Goal: Task Accomplishment & Management: Manage account settings

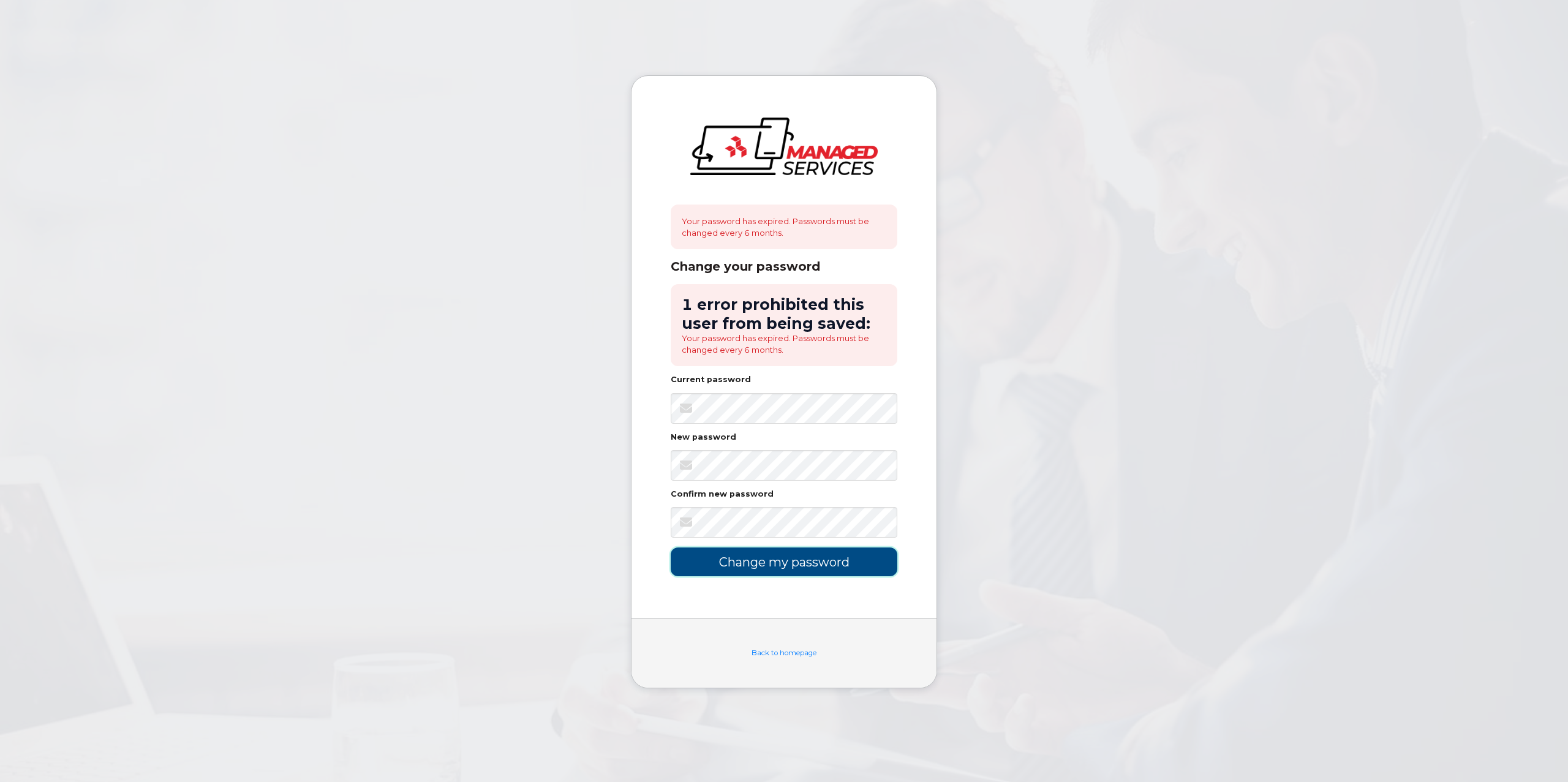
click at [762, 563] on input "Change my password" at bounding box center [783, 562] width 227 height 29
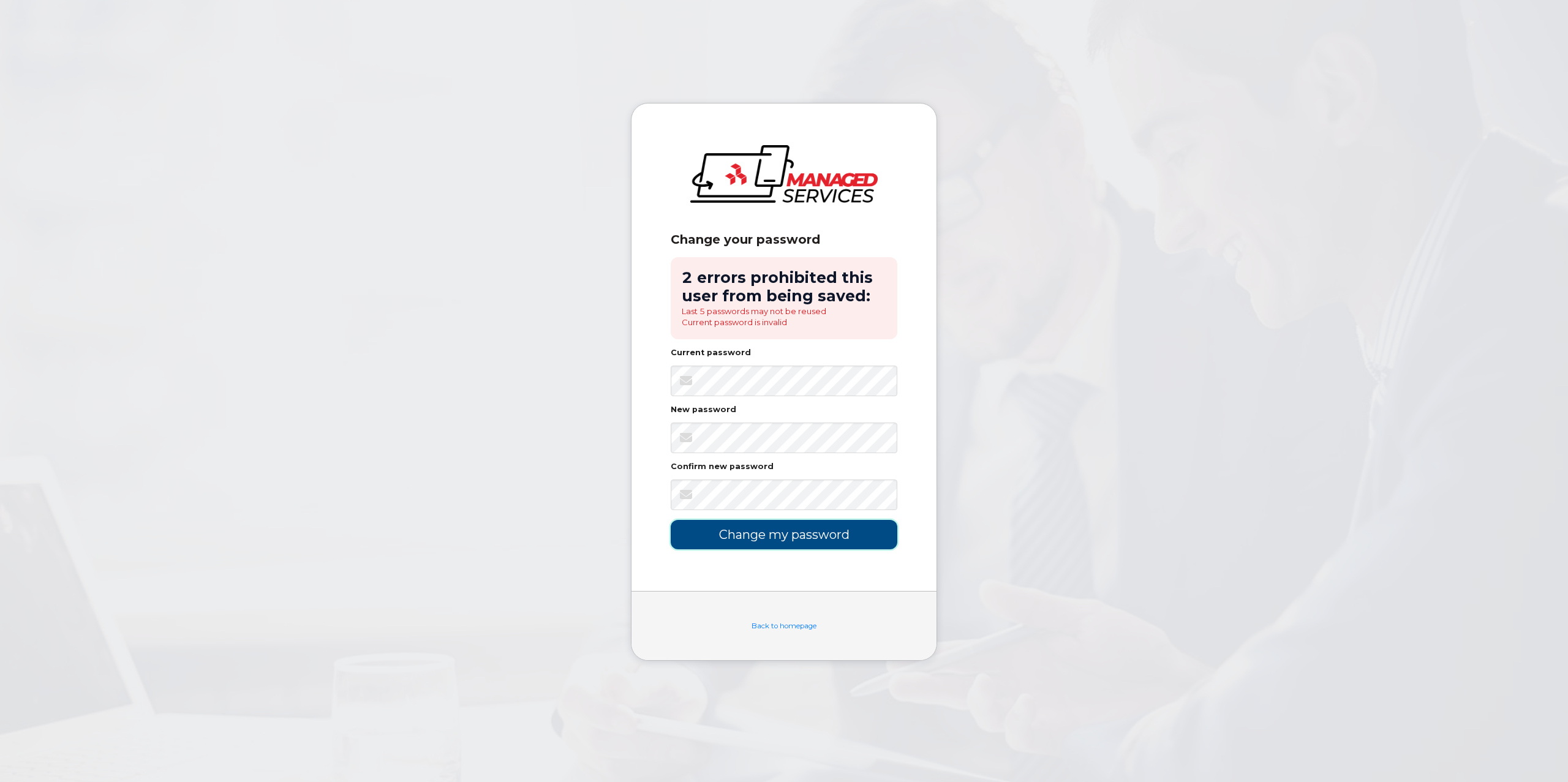
click at [787, 526] on input "Change my password" at bounding box center [783, 534] width 227 height 29
click at [746, 542] on input "Change my password" at bounding box center [783, 534] width 227 height 29
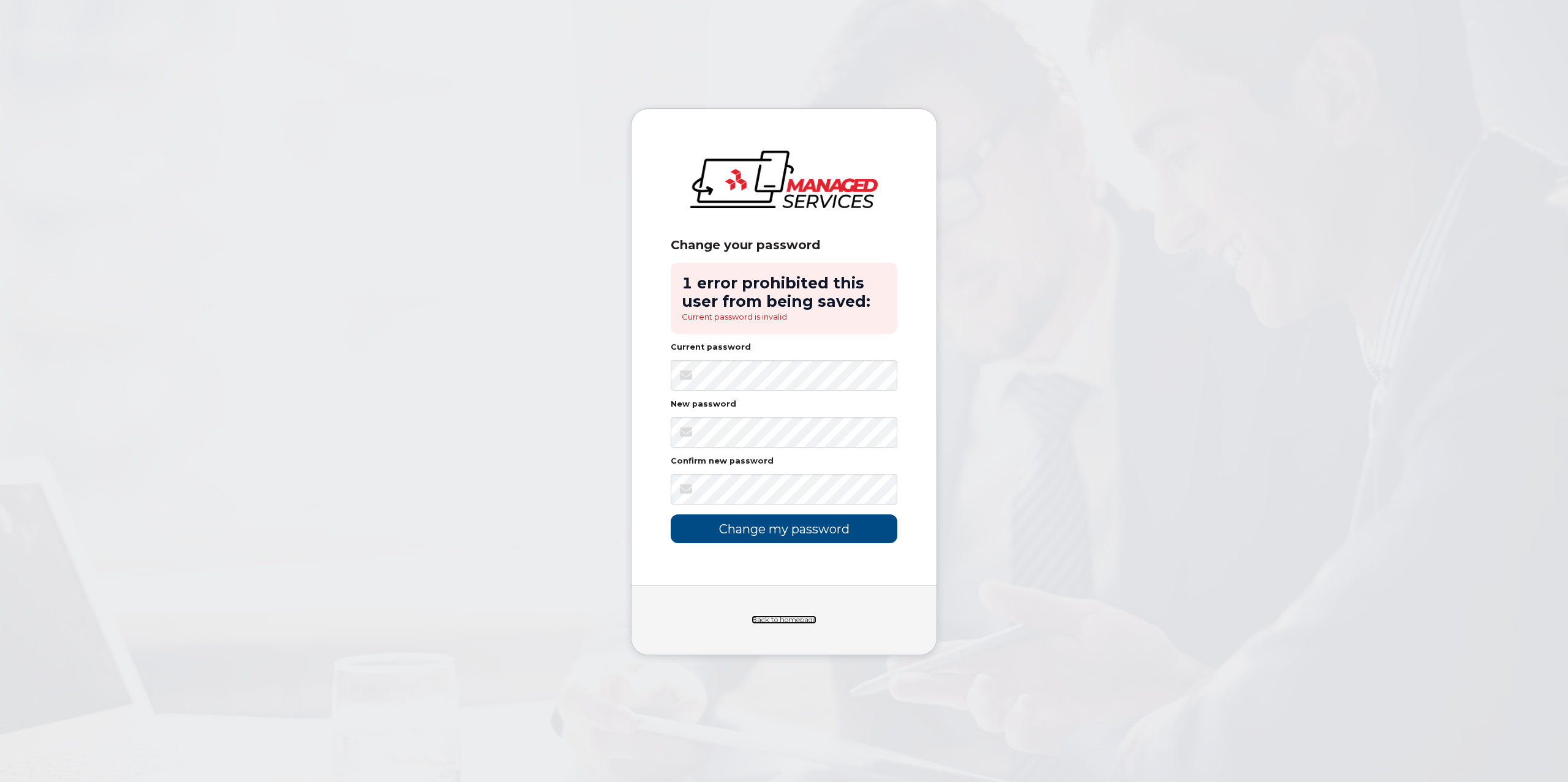
click at [783, 617] on link "Back to homepage" at bounding box center [784, 620] width 65 height 9
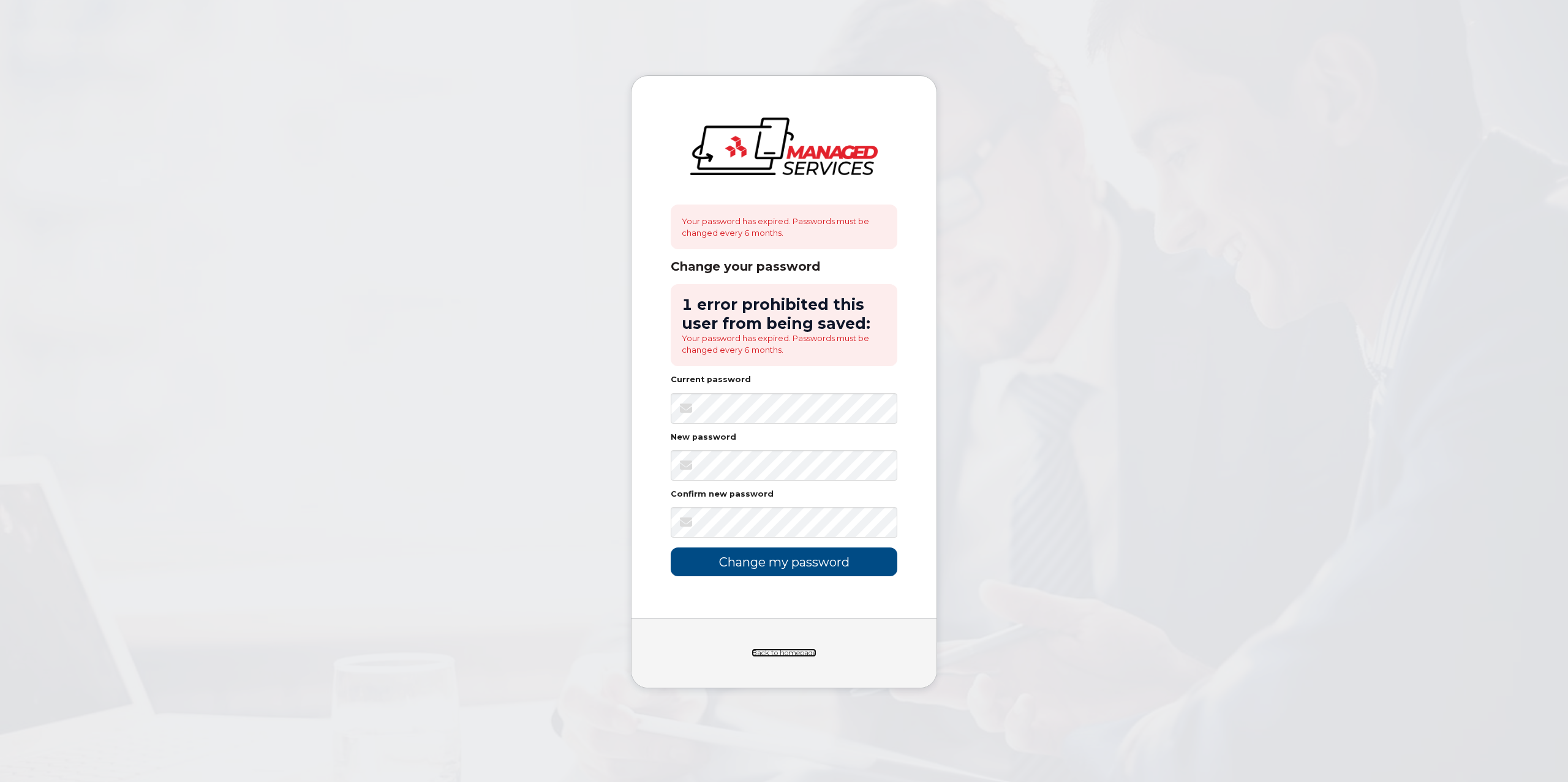
click at [793, 653] on link "Back to homepage" at bounding box center [784, 653] width 65 height 9
click at [796, 564] on input "Change my password" at bounding box center [783, 562] width 227 height 29
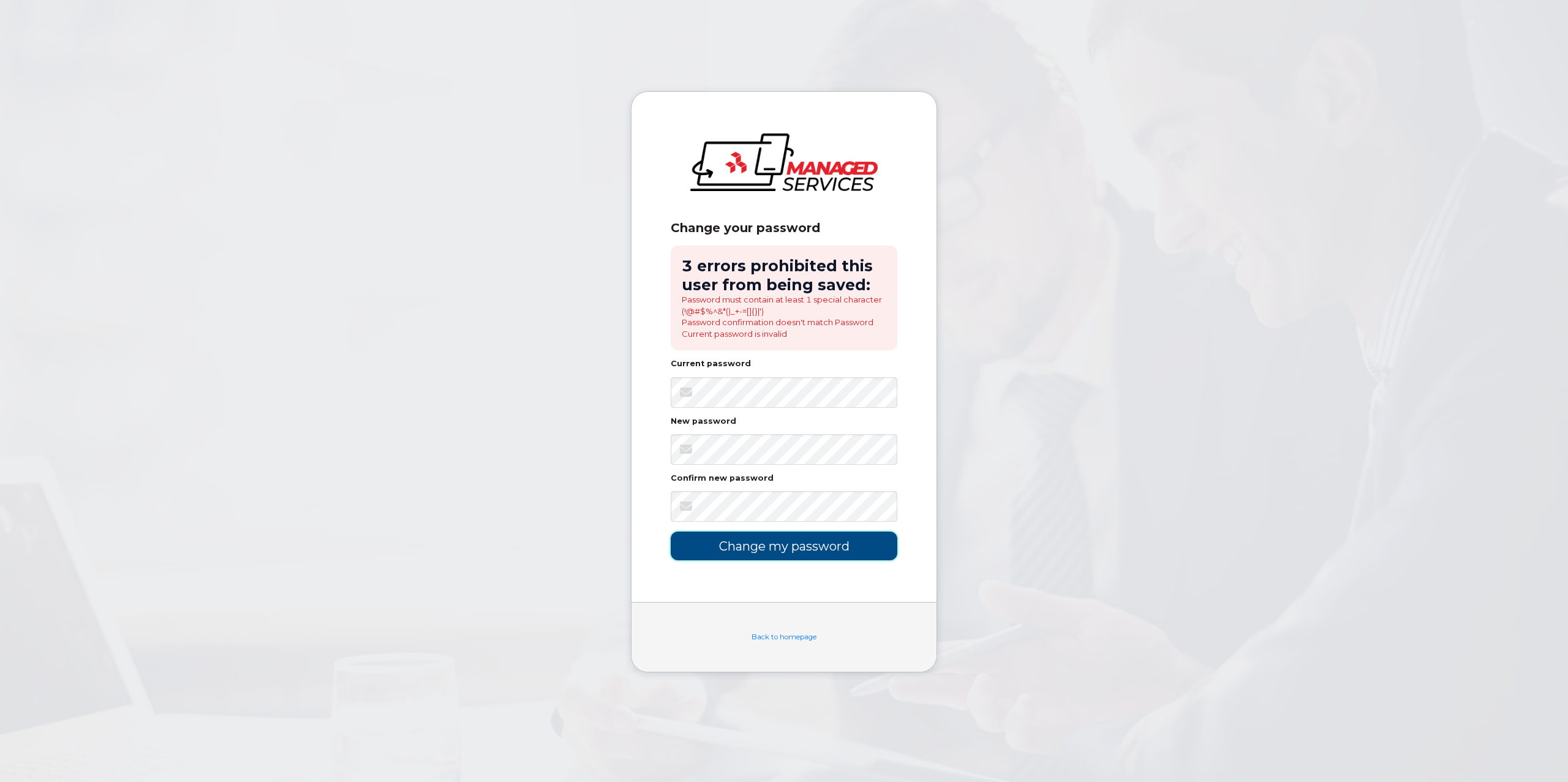
click at [758, 539] on input "Change my password" at bounding box center [783, 546] width 227 height 29
